Goal: Task Accomplishment & Management: Use online tool/utility

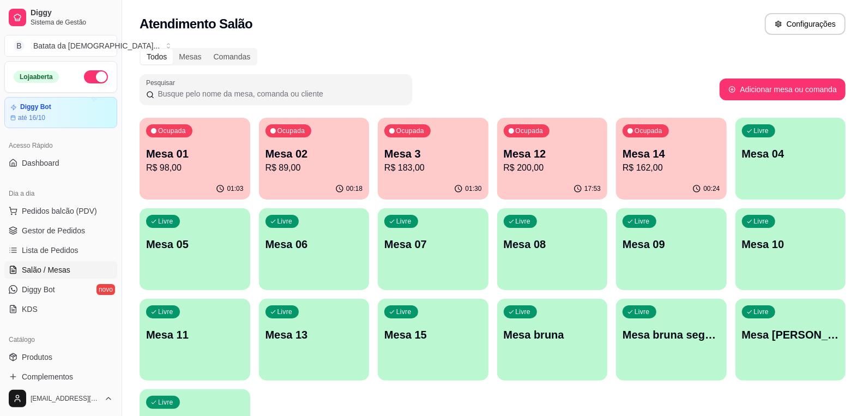
click at [848, 345] on div "Todos Mesas Comandas Pesquisar Adicionar mesa ou comanda Ocupada Mesa 01 R$ 98,…" at bounding box center [492, 262] width 741 height 443
click at [802, 331] on p "Mesa [PERSON_NAME]" at bounding box center [791, 334] width 98 height 15
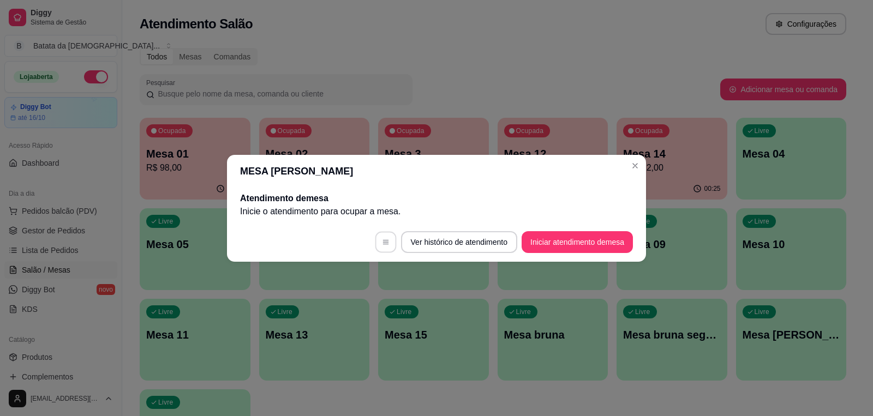
click at [389, 233] on button "button" at bounding box center [385, 241] width 21 height 21
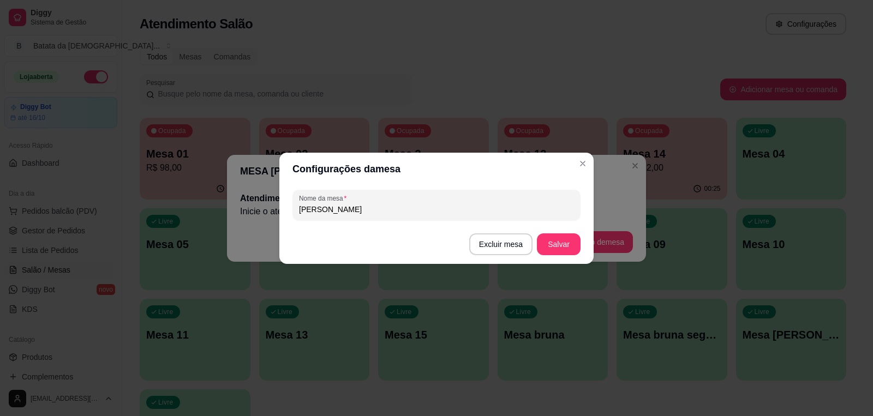
click at [442, 212] on input "[PERSON_NAME]" at bounding box center [436, 209] width 275 height 11
type input "luciana sexta"
click at [542, 238] on button "Salvar" at bounding box center [559, 244] width 44 height 22
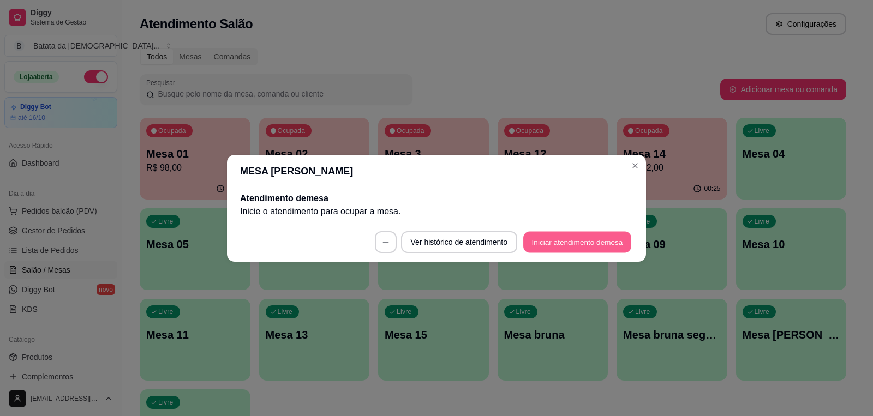
click at [606, 237] on button "Iniciar atendimento de mesa" at bounding box center [577, 241] width 108 height 21
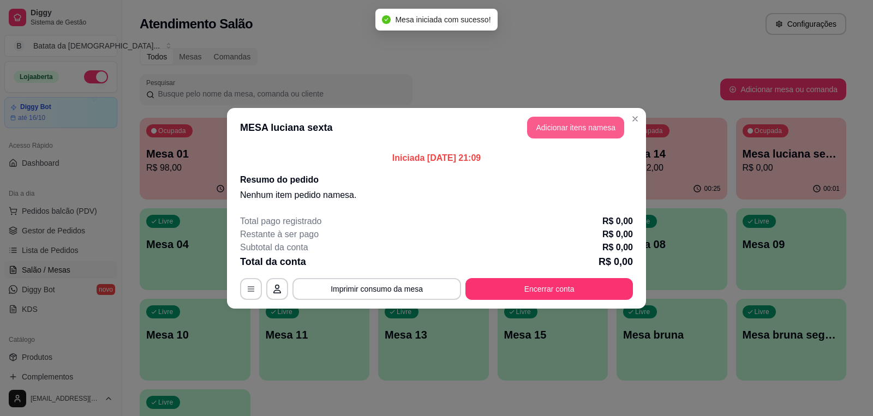
click at [580, 123] on button "Adicionar itens na mesa" at bounding box center [575, 128] width 97 height 22
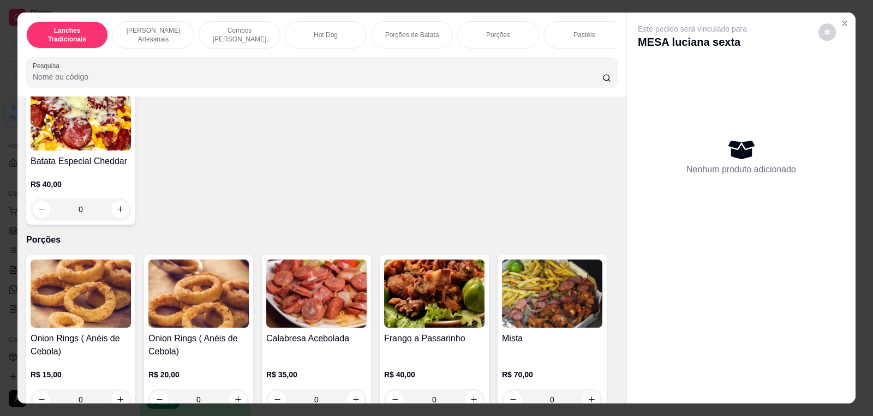
scroll to position [1818, 0]
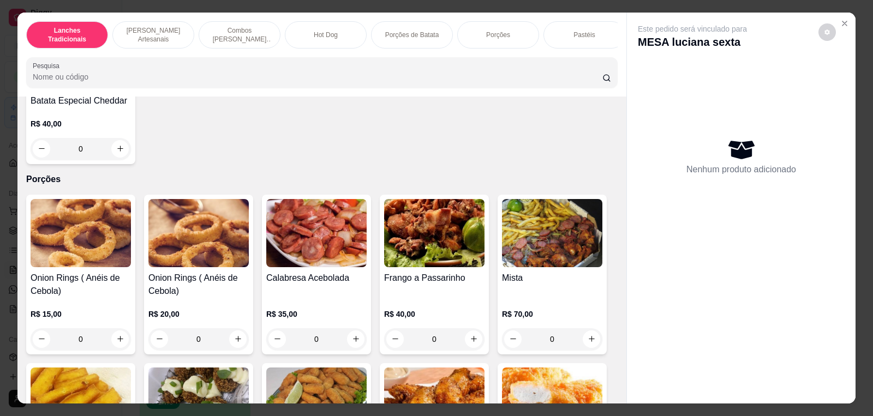
click at [598, 37] on div "Pastéis" at bounding box center [584, 34] width 82 height 27
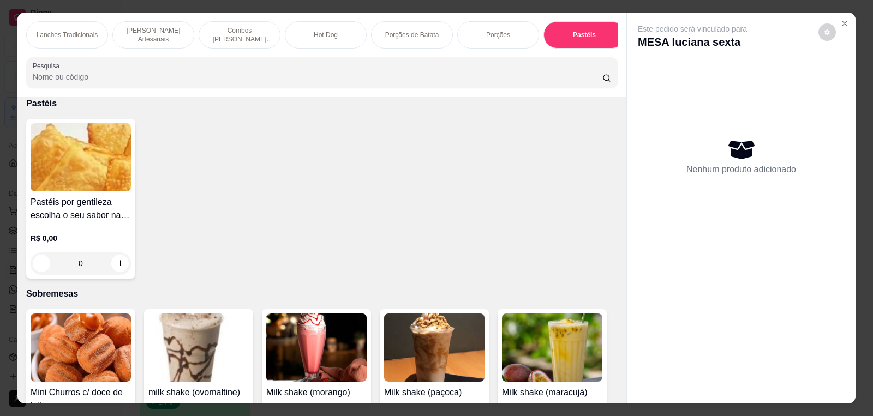
scroll to position [22, 0]
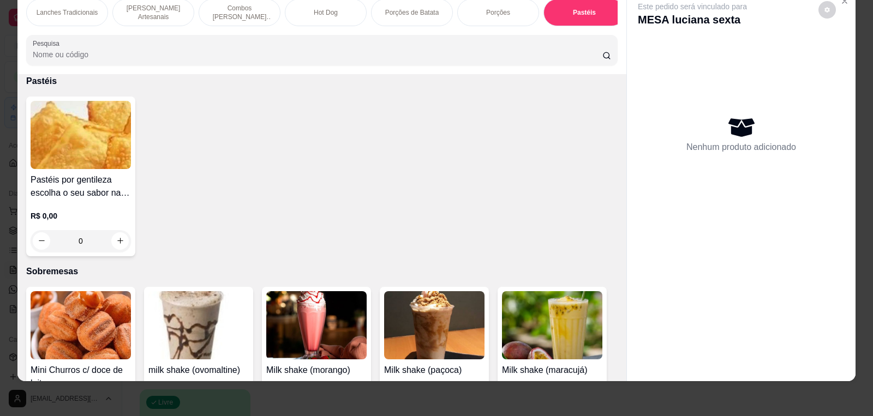
click at [118, 241] on div "0" at bounding box center [81, 241] width 100 height 22
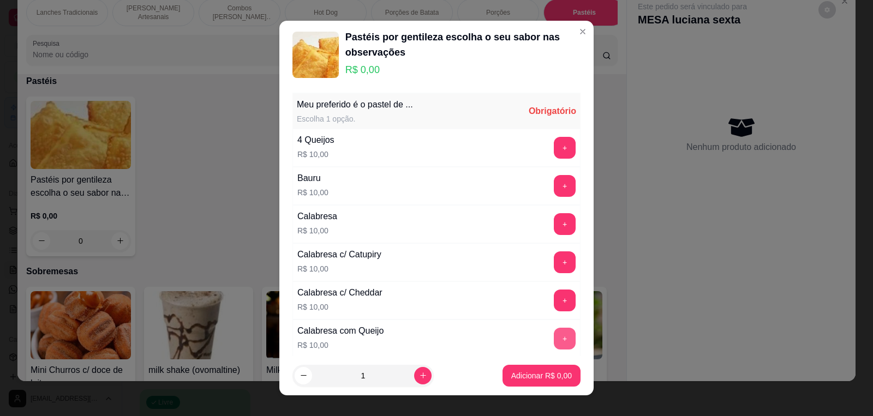
click at [554, 337] on button "+" at bounding box center [565, 339] width 22 height 22
click at [545, 375] on p "Adicionar R$ 10,00" at bounding box center [539, 375] width 65 height 11
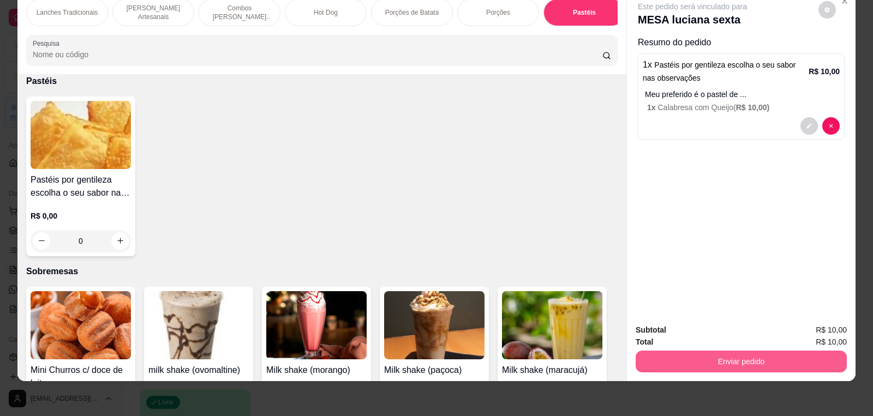
click at [739, 352] on button "Enviar pedido" at bounding box center [740, 362] width 211 height 22
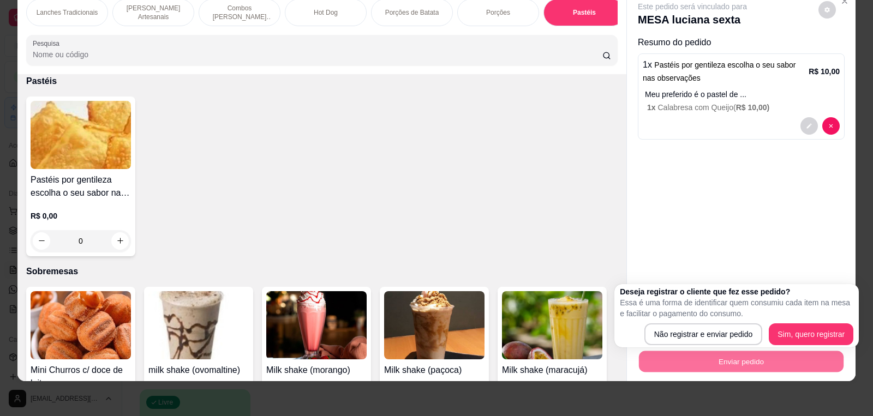
click at [693, 346] on div "Deseja registrar o cliente que fez esse pedido? Essa é uma forma de identificar…" at bounding box center [736, 315] width 244 height 63
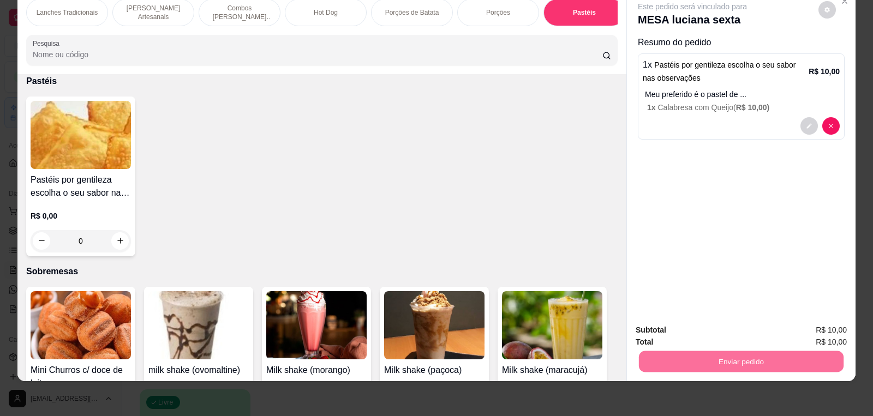
click at [693, 335] on button "Não registrar e enviar pedido" at bounding box center [705, 335] width 110 height 20
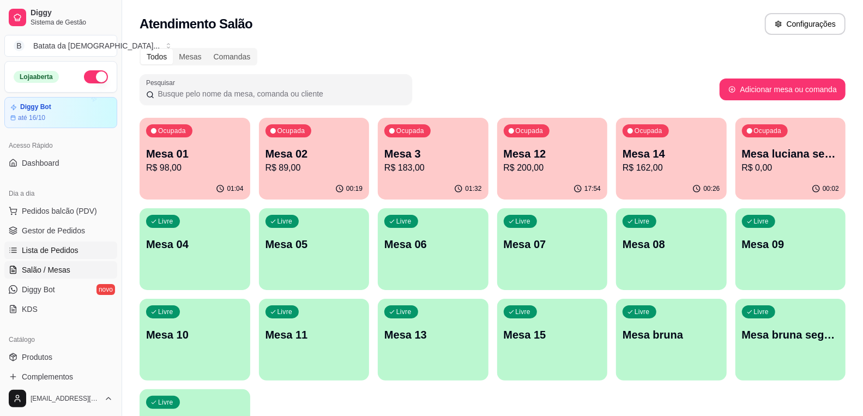
drag, startPoint x: 62, startPoint y: 248, endPoint x: 67, endPoint y: 244, distance: 5.9
click at [63, 248] on span "Lista de Pedidos" at bounding box center [50, 250] width 57 height 11
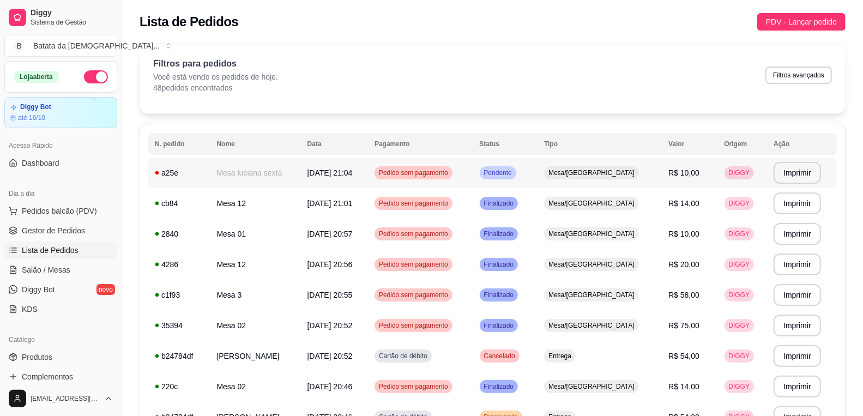
click at [259, 181] on td "Mesa luciana sexta" at bounding box center [255, 173] width 91 height 31
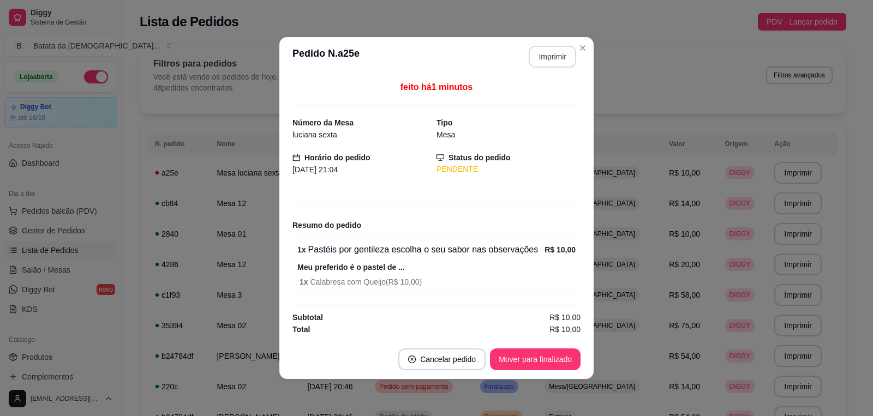
click at [567, 56] on button "Imprimir" at bounding box center [552, 57] width 47 height 22
click at [690, 275] on div "**********" at bounding box center [436, 208] width 873 height 416
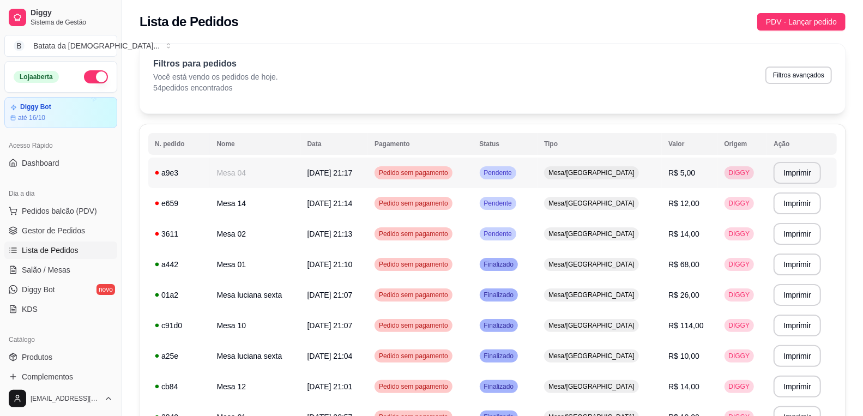
click at [281, 171] on td "Mesa 04" at bounding box center [255, 173] width 91 height 31
click at [242, 218] on td "Mesa 14" at bounding box center [255, 203] width 91 height 31
click at [208, 221] on td "3611" at bounding box center [179, 234] width 62 height 31
click at [292, 271] on td "Mesa 01" at bounding box center [255, 264] width 91 height 31
click at [59, 269] on span "Salão / Mesas" at bounding box center [46, 270] width 49 height 11
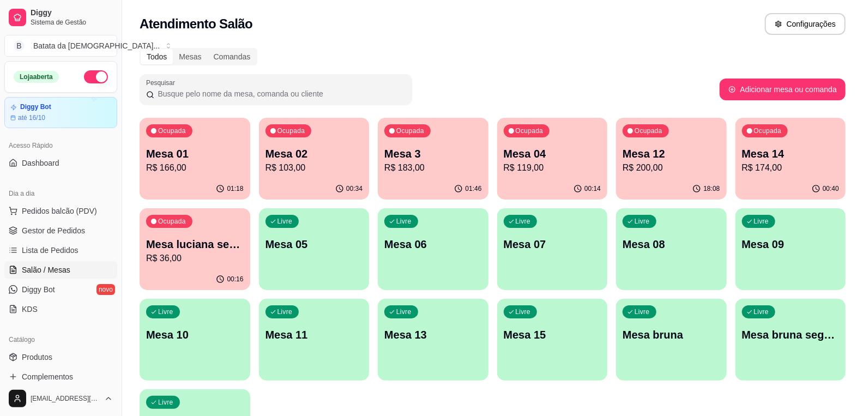
click at [456, 165] on p "R$ 183,00" at bounding box center [434, 167] width 98 height 13
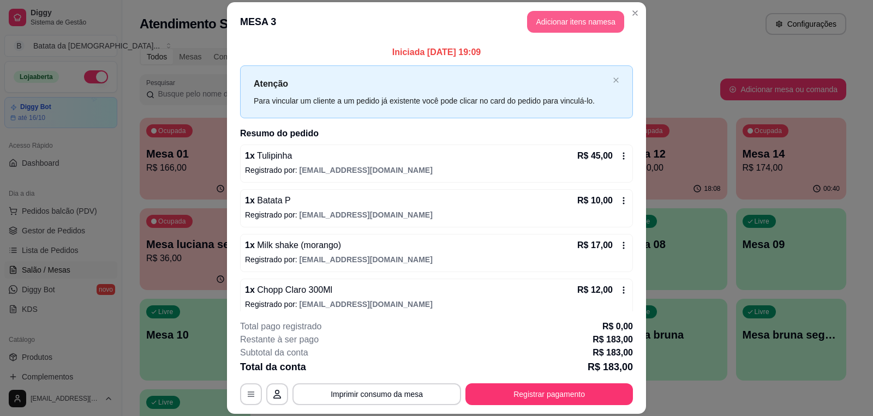
click at [571, 28] on button "Adicionar itens na mesa" at bounding box center [575, 22] width 97 height 22
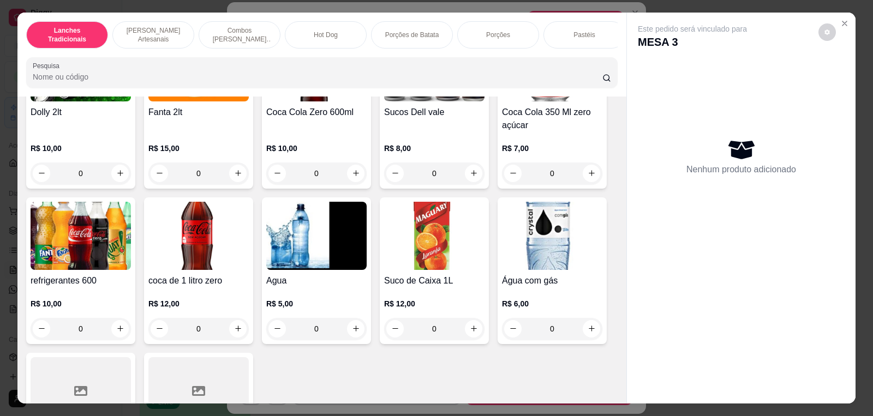
scroll to position [3151, 0]
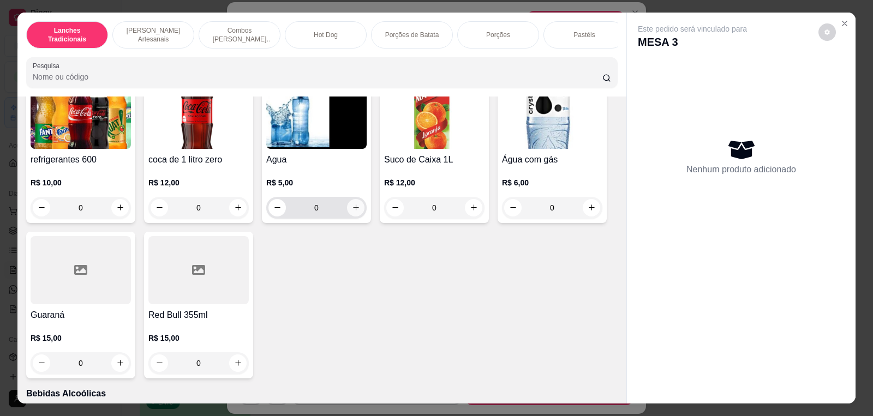
click at [352, 212] on icon "increase-product-quantity" at bounding box center [356, 207] width 8 height 8
type input "1"
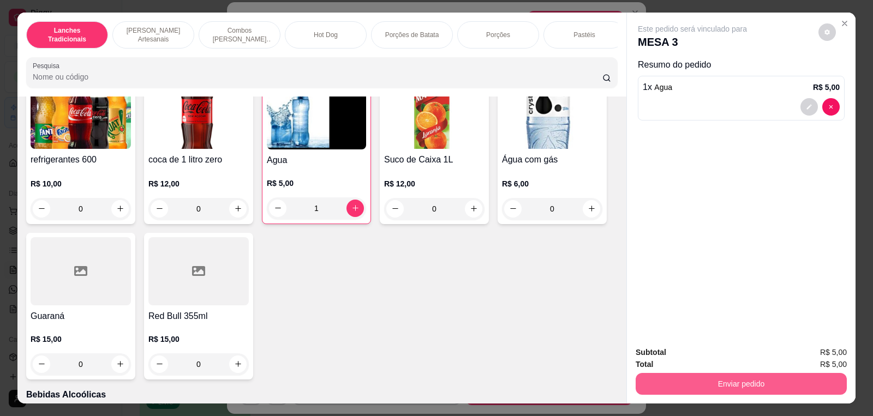
click at [767, 376] on button "Enviar pedido" at bounding box center [740, 384] width 211 height 22
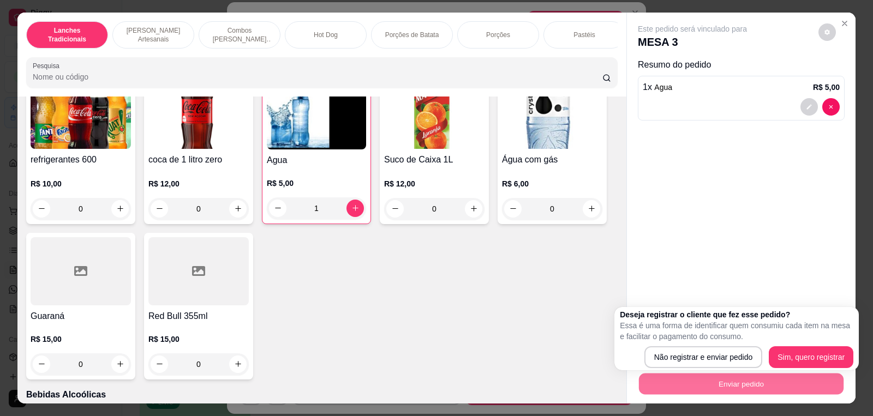
click at [724, 369] on div "Deseja registrar o cliente que fez esse pedido? Essa é uma forma de identificar…" at bounding box center [736, 338] width 244 height 63
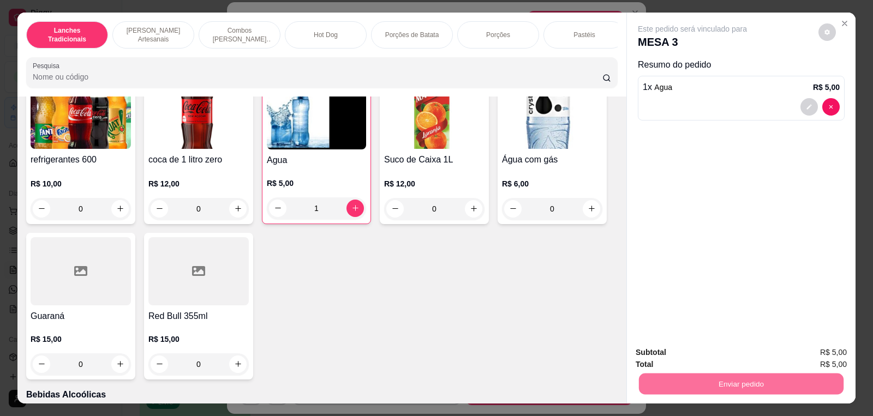
click at [722, 357] on button "Não registrar e enviar pedido" at bounding box center [704, 357] width 113 height 21
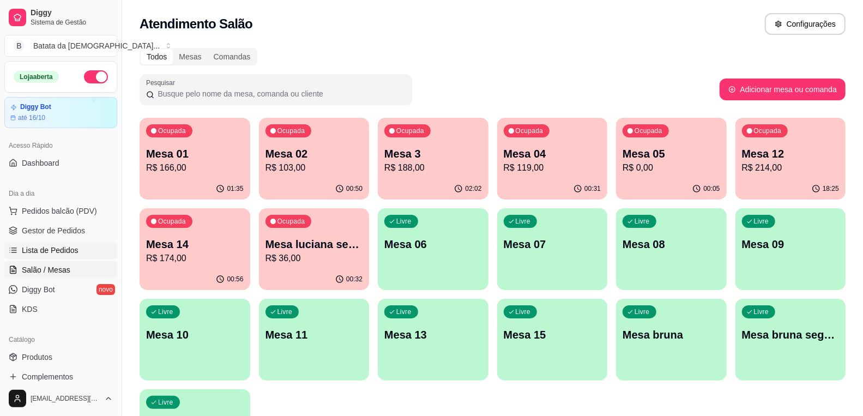
click at [79, 244] on link "Lista de Pedidos" at bounding box center [60, 250] width 113 height 17
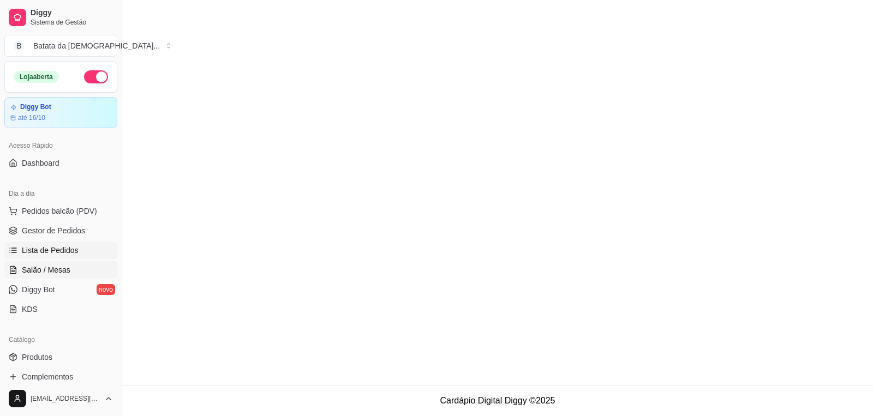
click at [74, 262] on link "Salão / Mesas" at bounding box center [60, 269] width 113 height 17
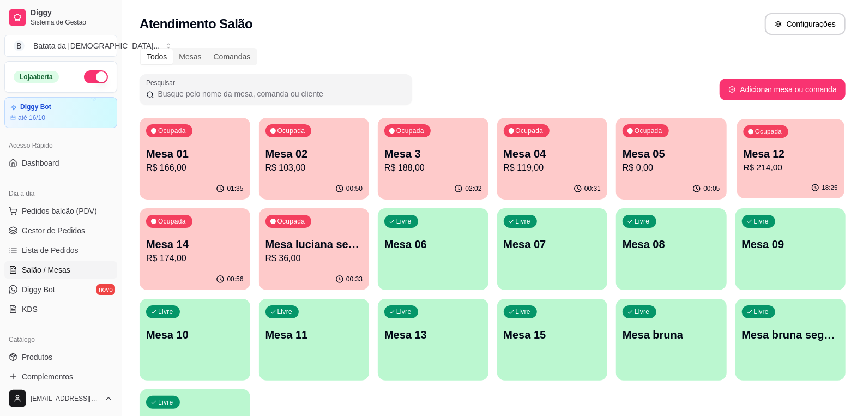
click at [779, 153] on p "Mesa 12" at bounding box center [790, 154] width 94 height 15
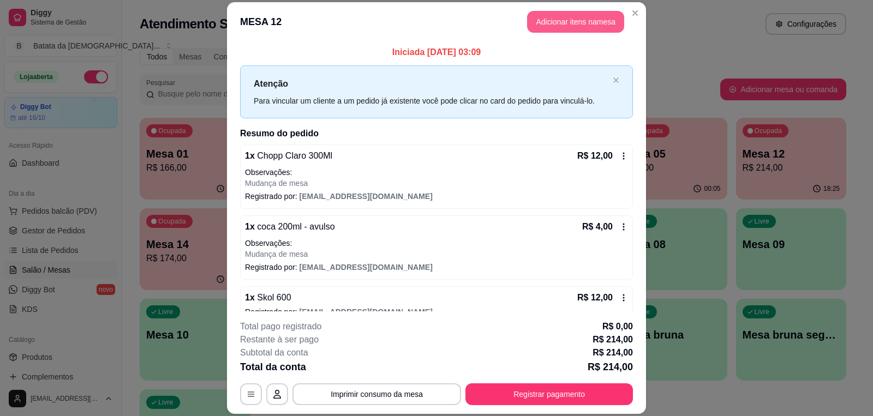
click at [578, 28] on button "Adicionar itens na mesa" at bounding box center [575, 22] width 97 height 22
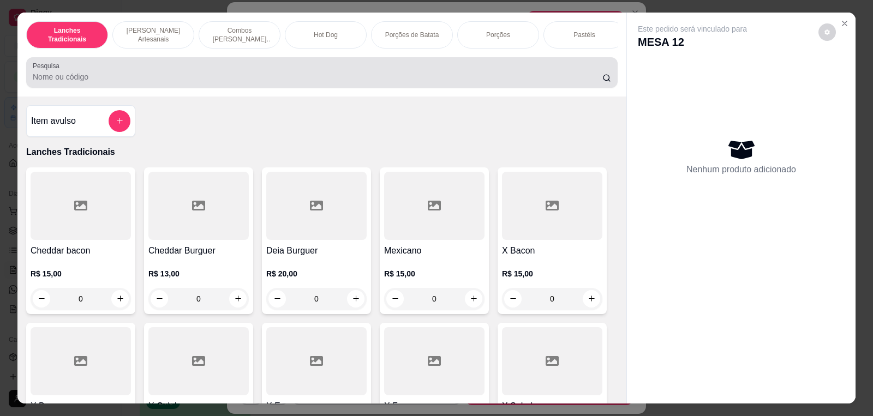
click at [476, 82] on input "Pesquisa" at bounding box center [317, 76] width 569 height 11
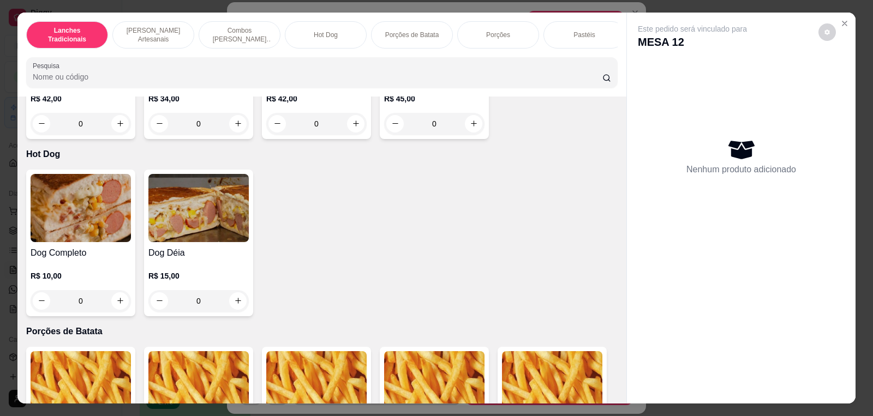
scroll to position [1212, 0]
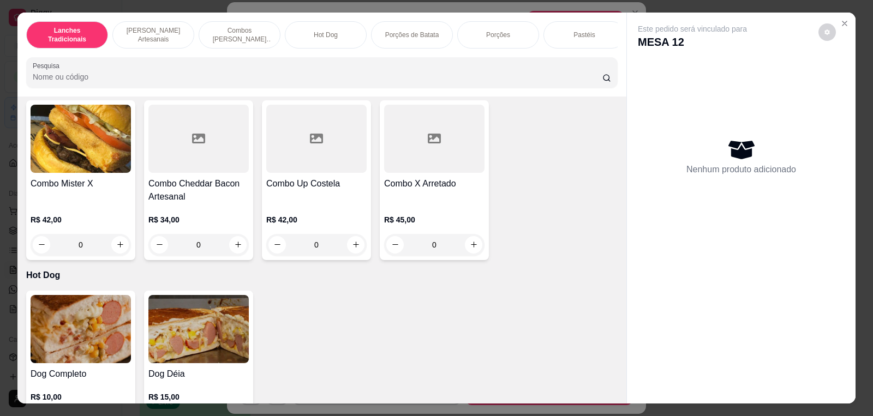
click at [170, 173] on div at bounding box center [198, 139] width 100 height 68
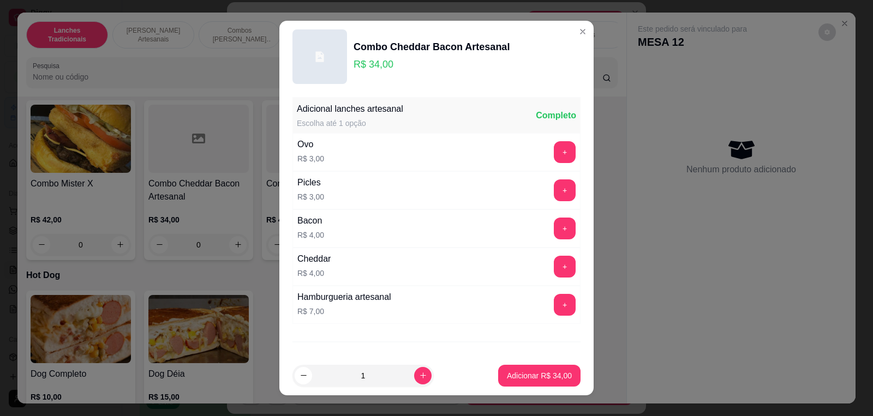
scroll to position [50, 0]
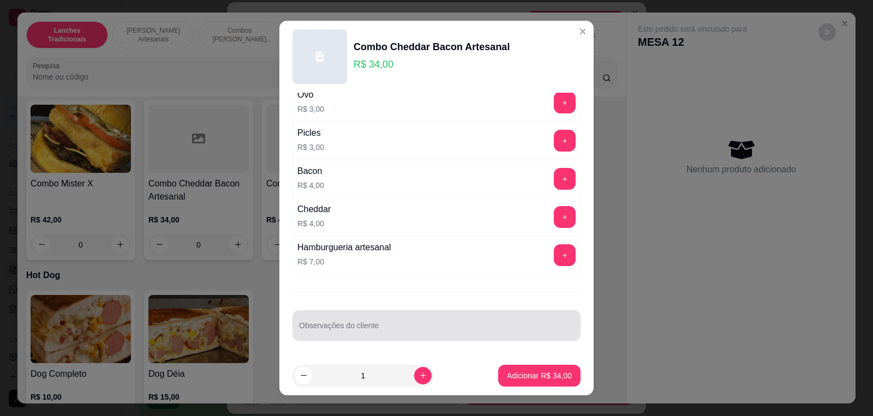
click at [400, 328] on input "Observações do cliente" at bounding box center [436, 330] width 275 height 11
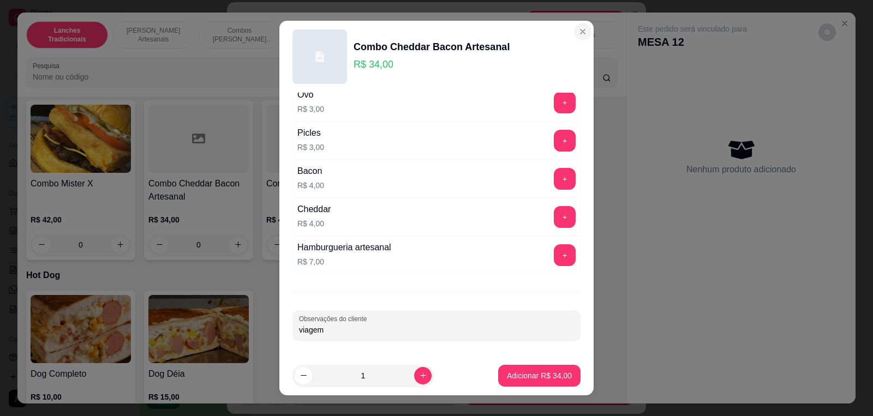
type input "viagem"
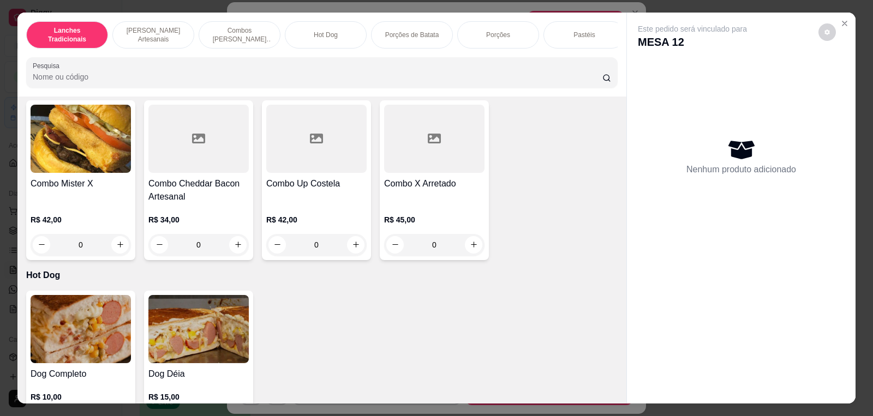
click at [845, 31] on div "Este pedido será vinculado para MESA 12 Nenhum produto adicionado" at bounding box center [741, 200] width 229 height 374
click at [846, 29] on button "Close" at bounding box center [844, 23] width 17 height 17
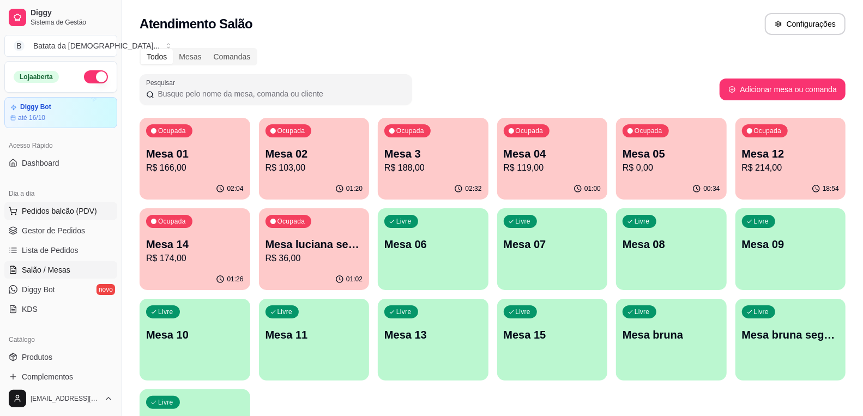
click at [49, 208] on span "Pedidos balcão (PDV)" at bounding box center [59, 211] width 75 height 11
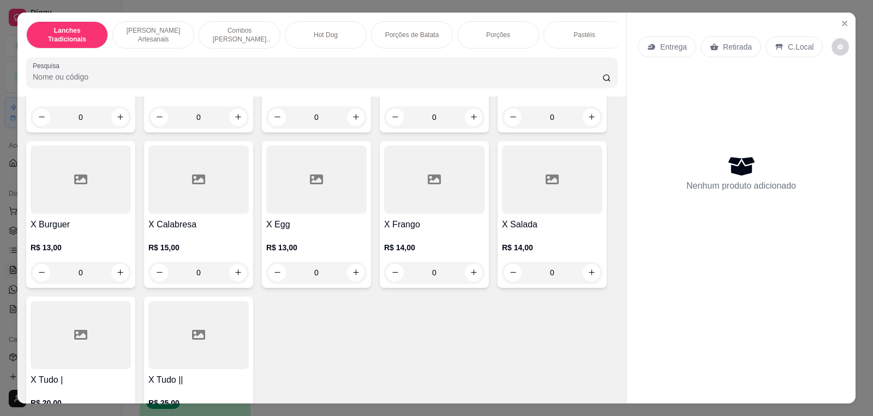
scroll to position [242, 0]
